Goal: Navigation & Orientation: Find specific page/section

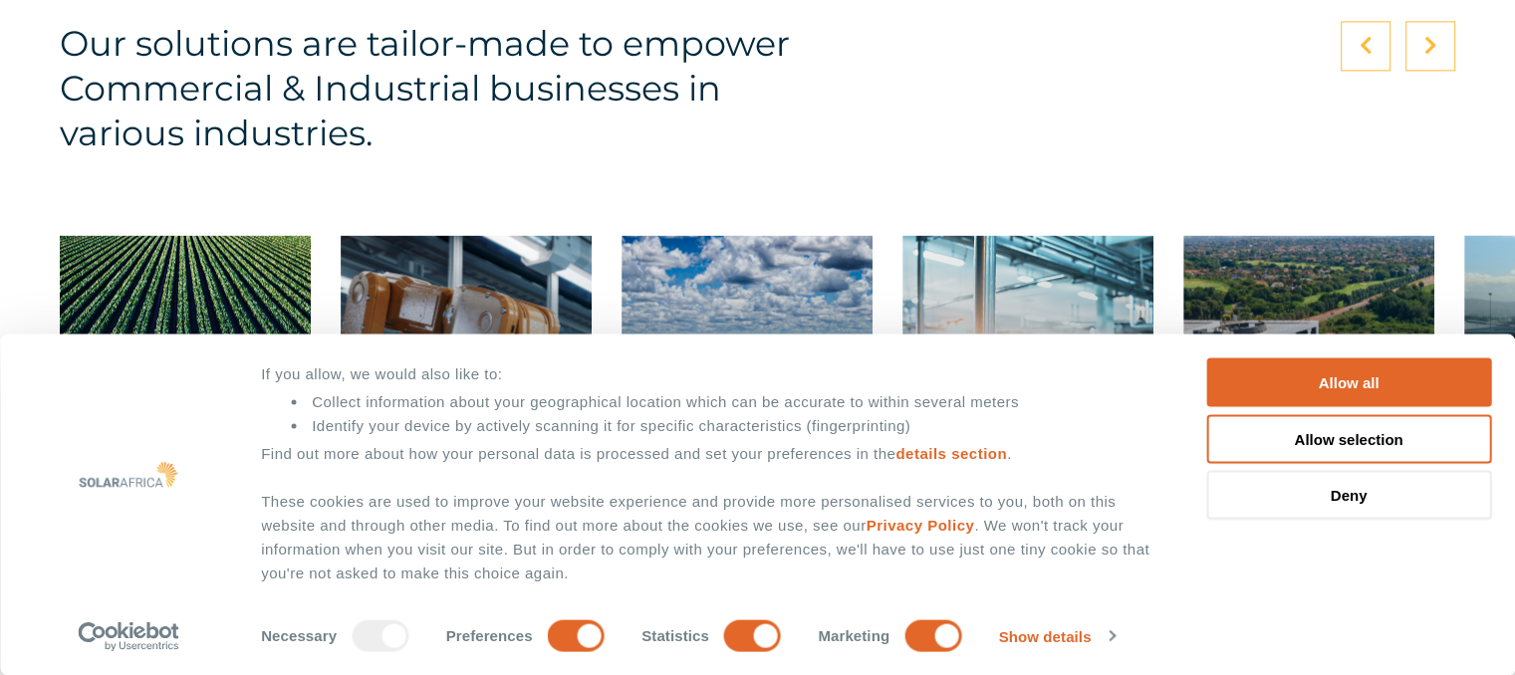
scroll to position [3088, 0]
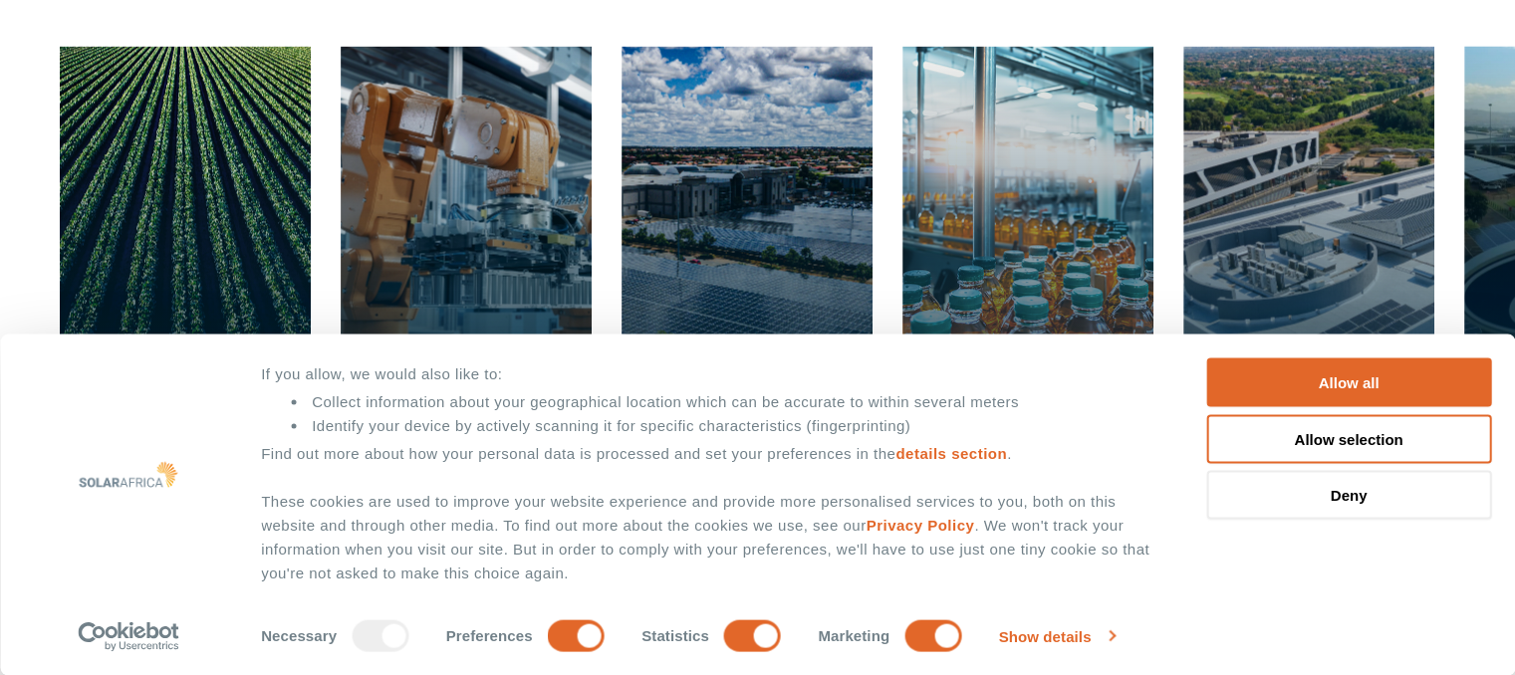
click at [1070, 637] on link "Show details" at bounding box center [1057, 637] width 116 height 30
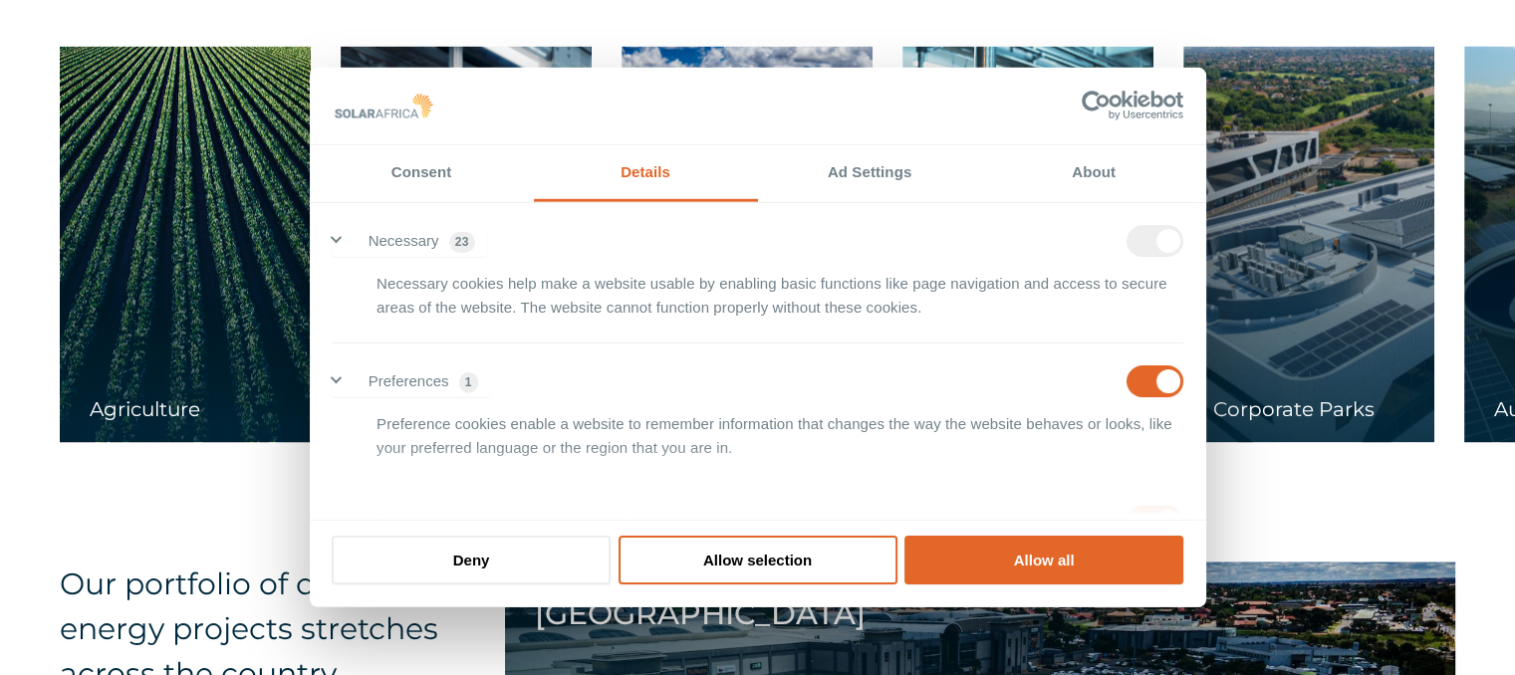
click at [32, 45] on div "Our solutions are tailor-made to empower Commercial & Industrial businesses in …" at bounding box center [757, 134] width 1515 height 735
click at [158, 264] on link at bounding box center [185, 244] width 251 height 396
